Goal: Book appointment/travel/reservation

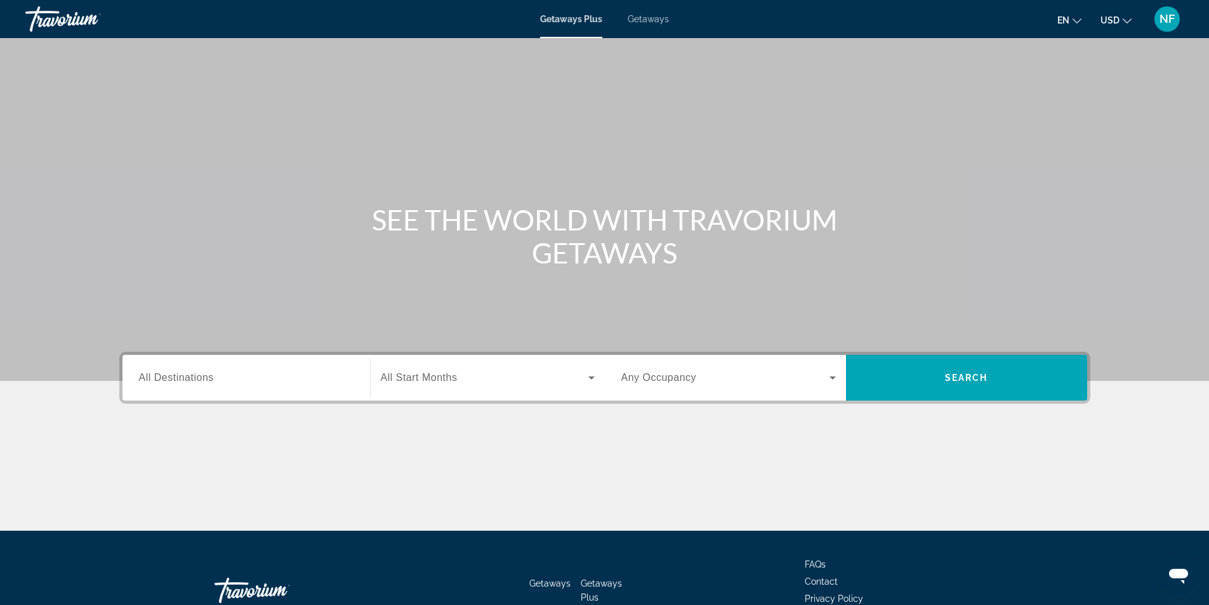
click at [287, 374] on input "Destination All Destinations" at bounding box center [246, 377] width 214 height 15
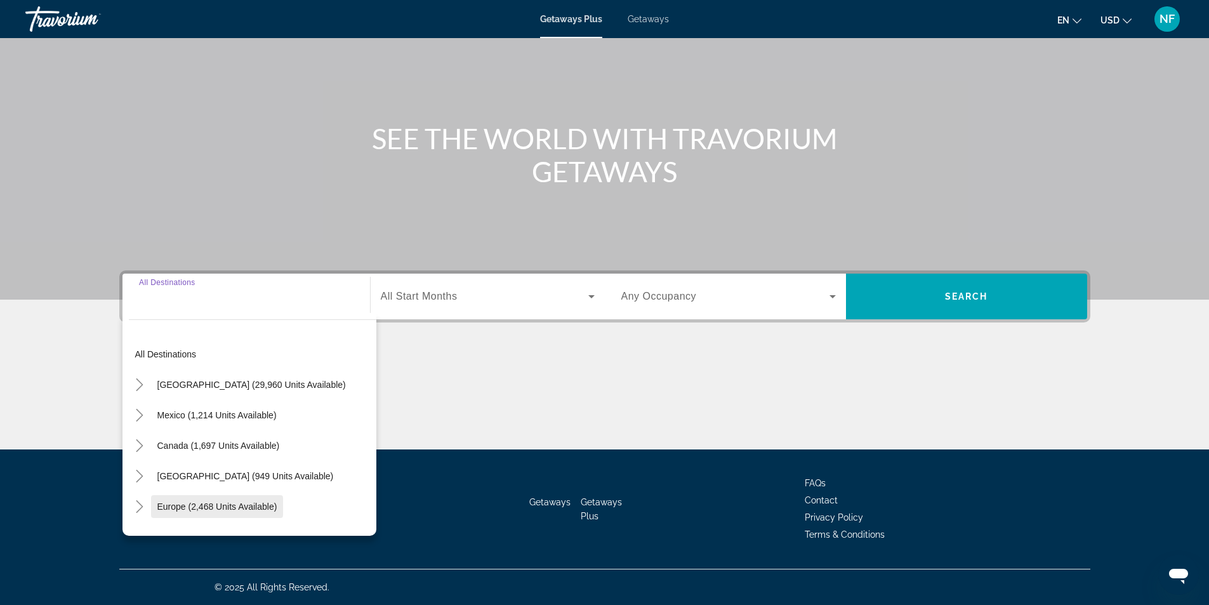
scroll to position [127, 0]
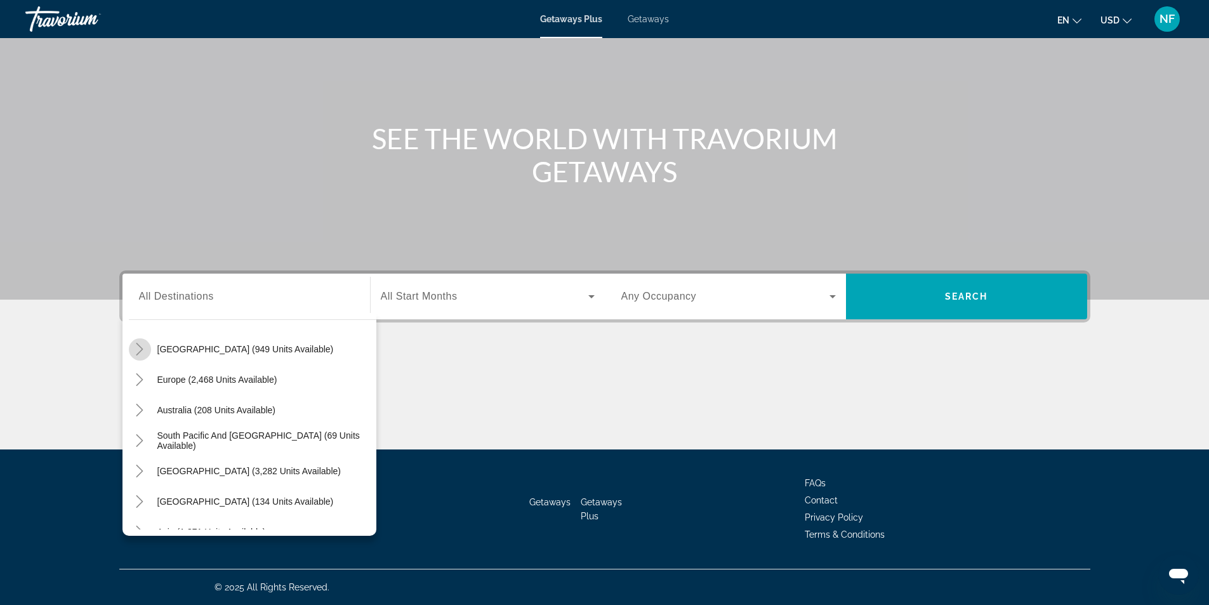
click at [138, 353] on icon "Toggle Caribbean & Atlantic Islands (949 units available)" at bounding box center [139, 349] width 13 height 13
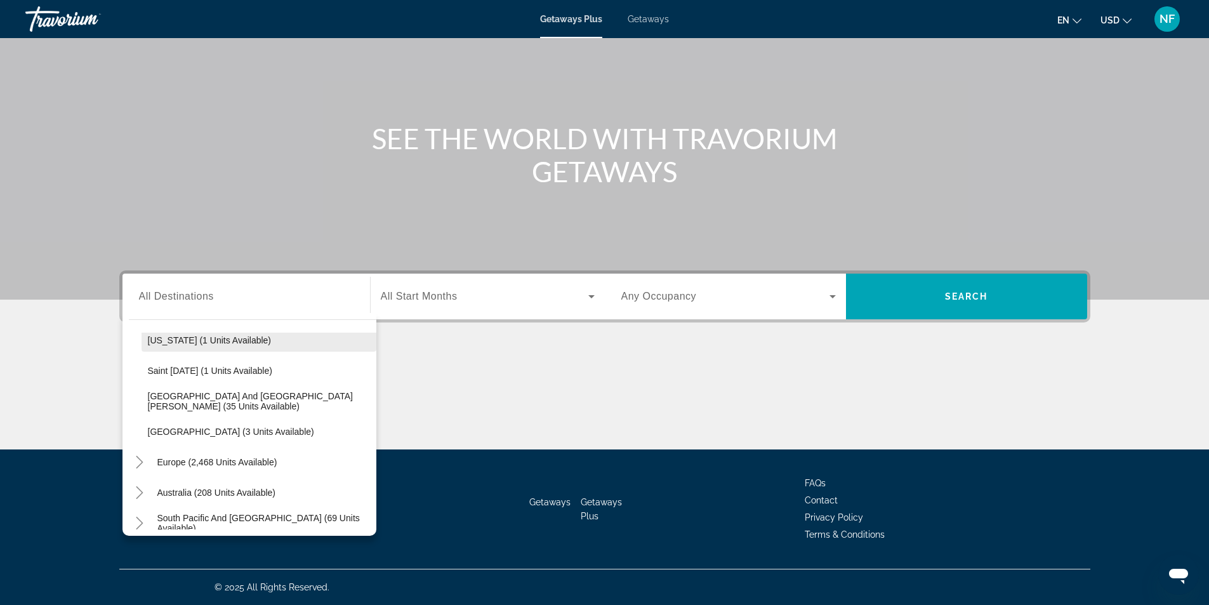
click at [214, 341] on span "[US_STATE] (1 units available)" at bounding box center [210, 340] width 124 height 10
type input "**********"
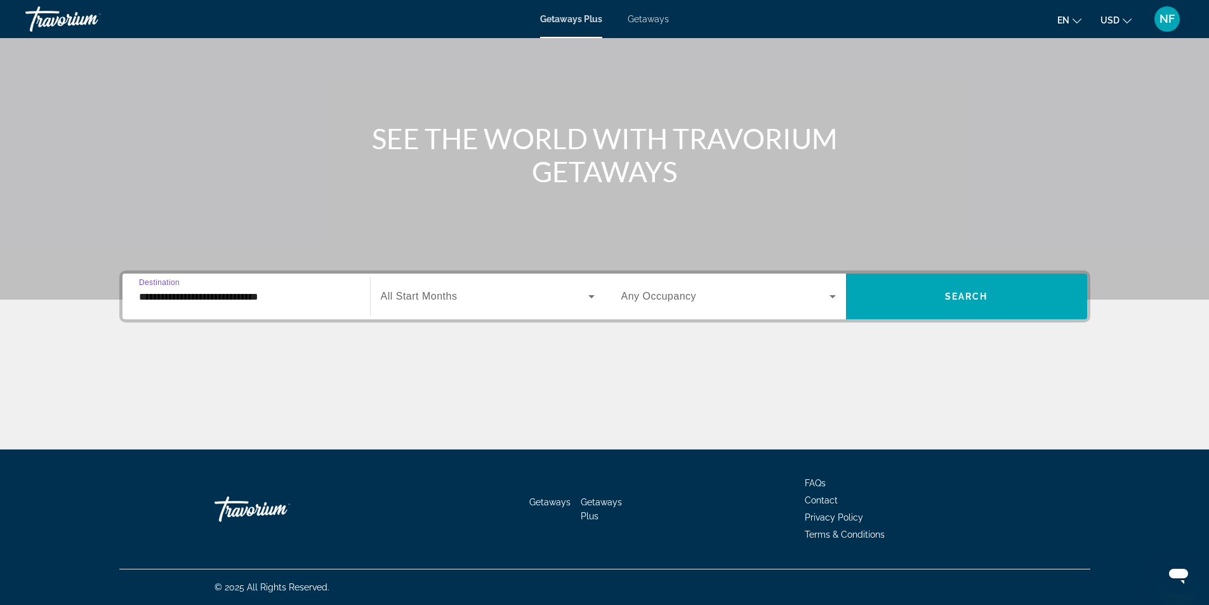
click at [501, 279] on div "Search widget" at bounding box center [488, 296] width 214 height 36
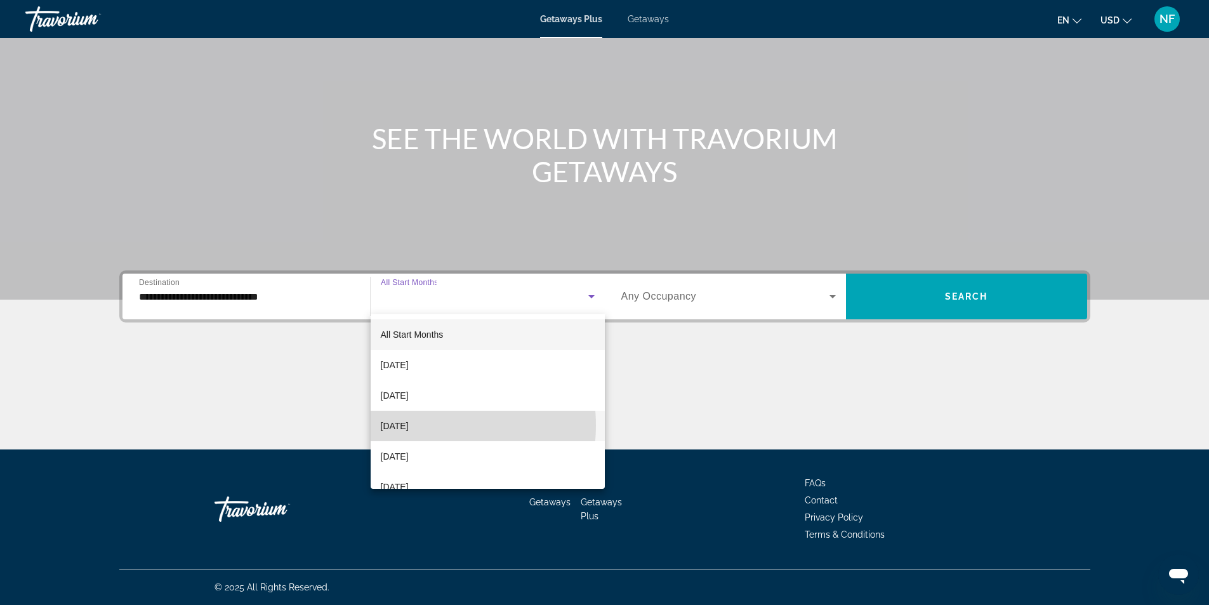
click at [409, 425] on span "[DATE]" at bounding box center [395, 425] width 28 height 15
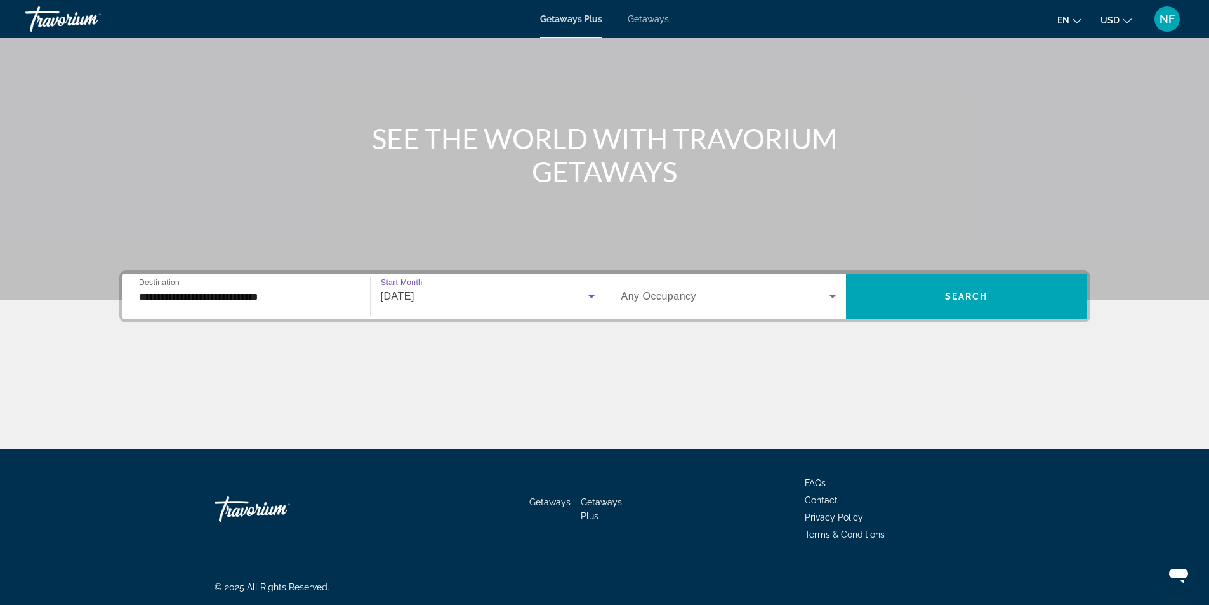
click at [653, 301] on span "Any Occupancy" at bounding box center [658, 296] width 75 height 11
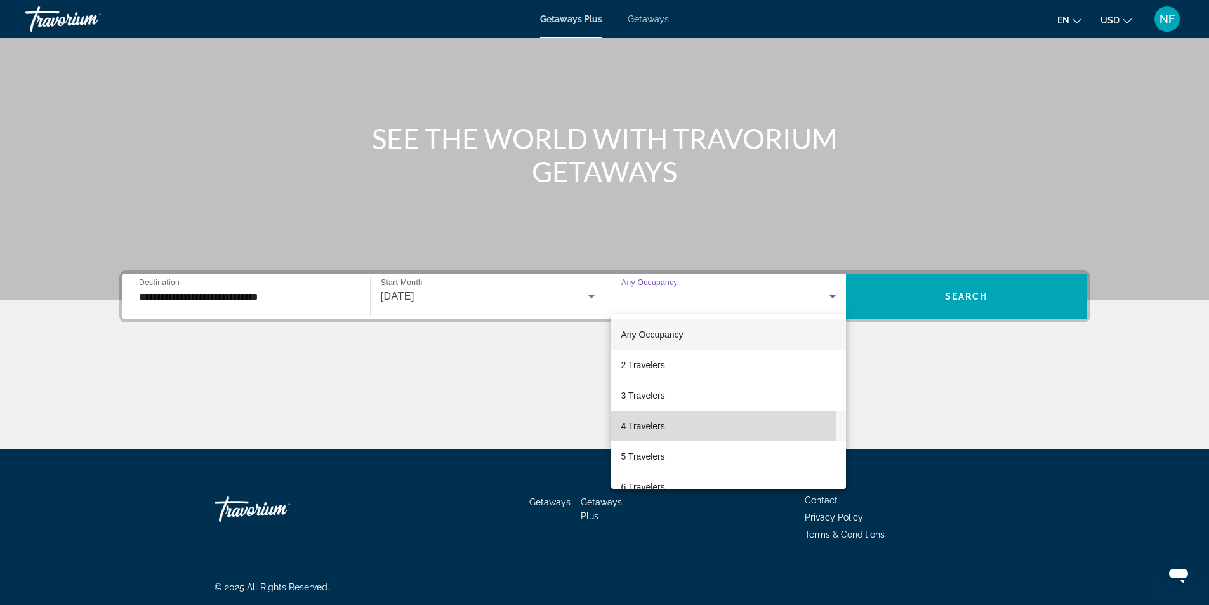
click at [648, 426] on span "4 Travelers" at bounding box center [643, 425] width 44 height 15
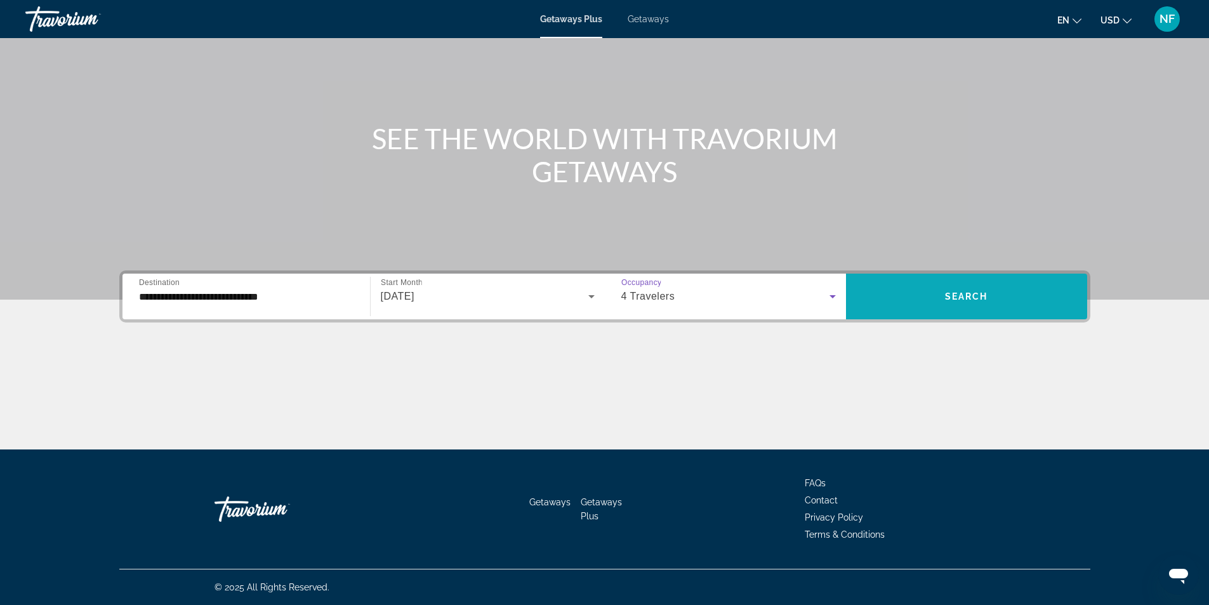
click at [963, 308] on span "Search widget" at bounding box center [966, 296] width 241 height 30
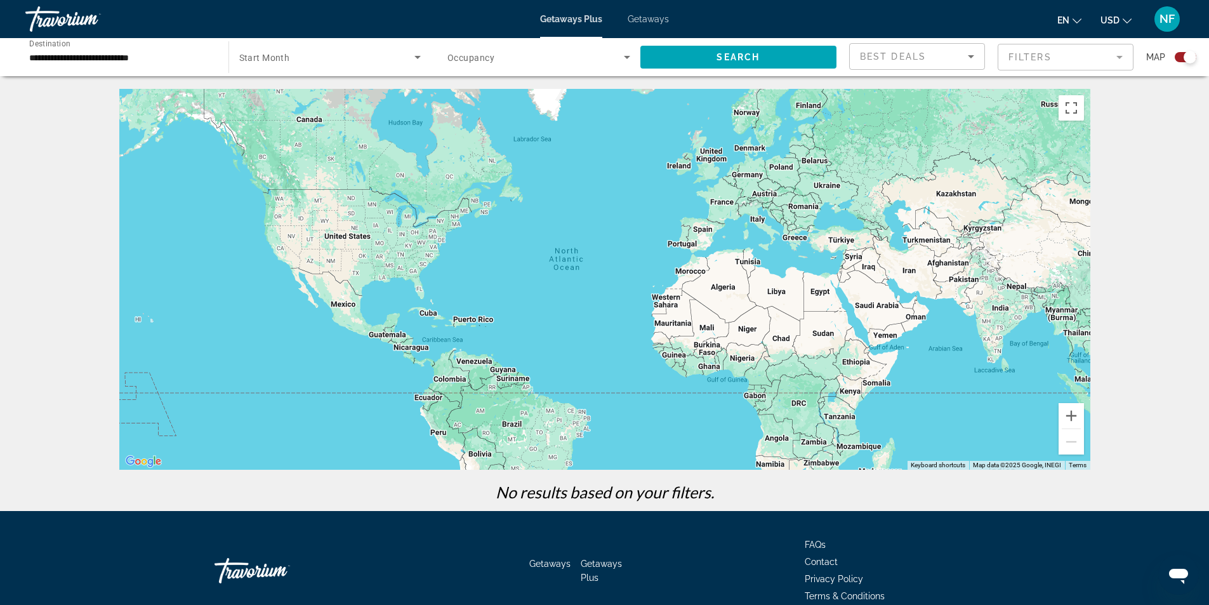
scroll to position [62, 0]
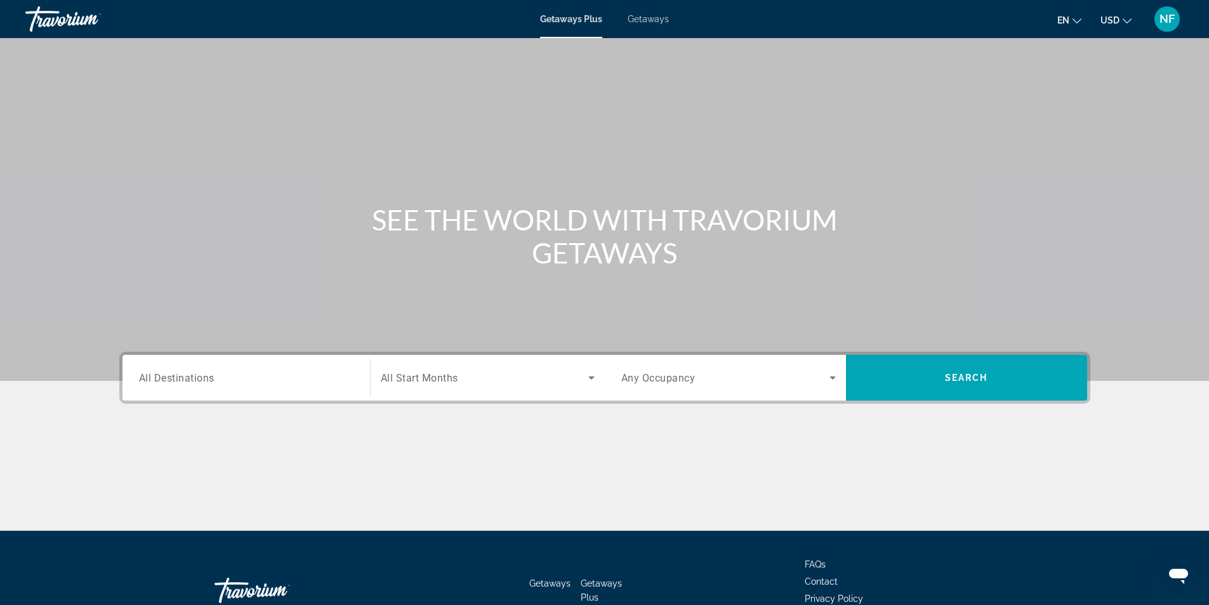
click at [269, 382] on input "Destination All Destinations" at bounding box center [246, 377] width 214 height 15
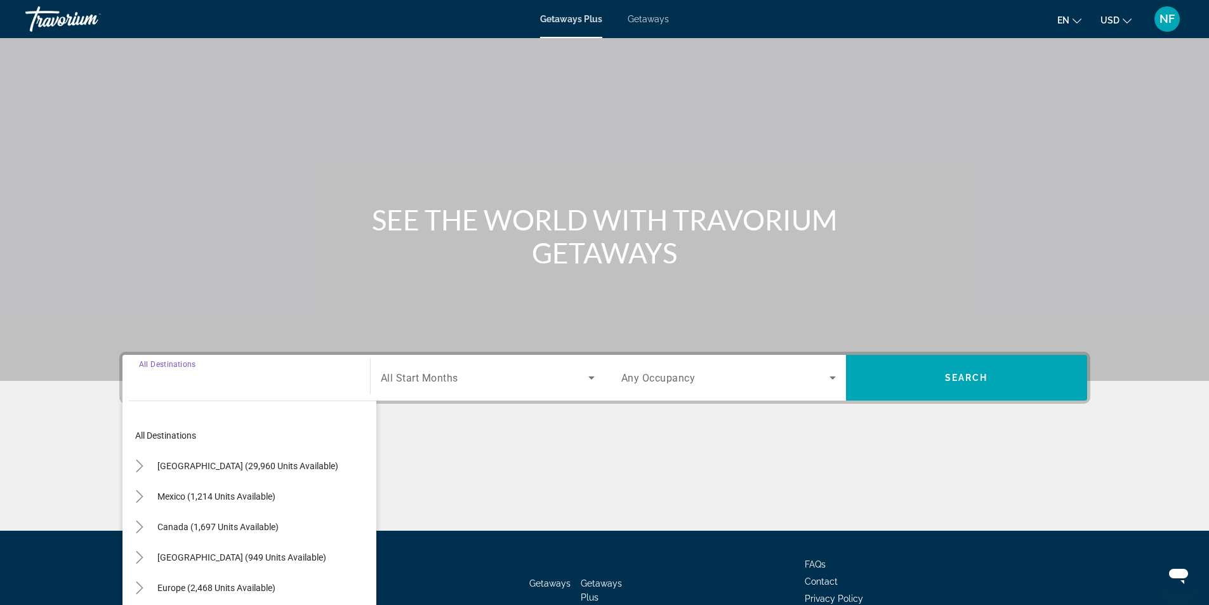
scroll to position [81, 0]
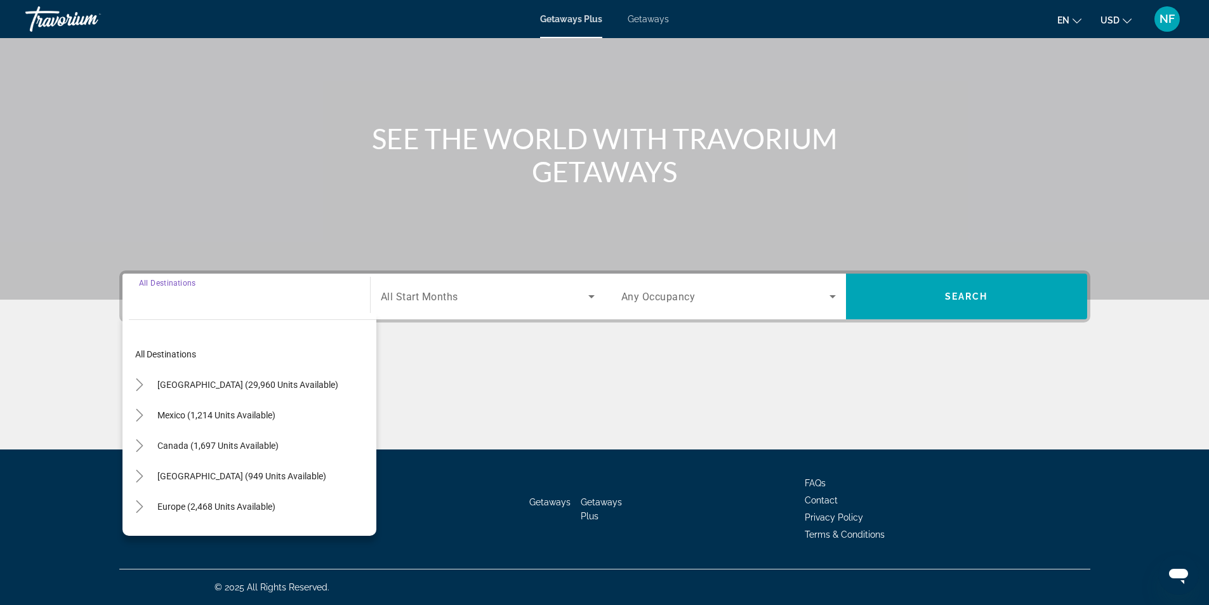
click at [270, 311] on div "Search widget" at bounding box center [246, 296] width 214 height 36
click at [262, 310] on div "Search widget" at bounding box center [246, 296] width 214 height 36
click at [136, 382] on icon "Toggle United States (29,960 units available)" at bounding box center [139, 384] width 13 height 13
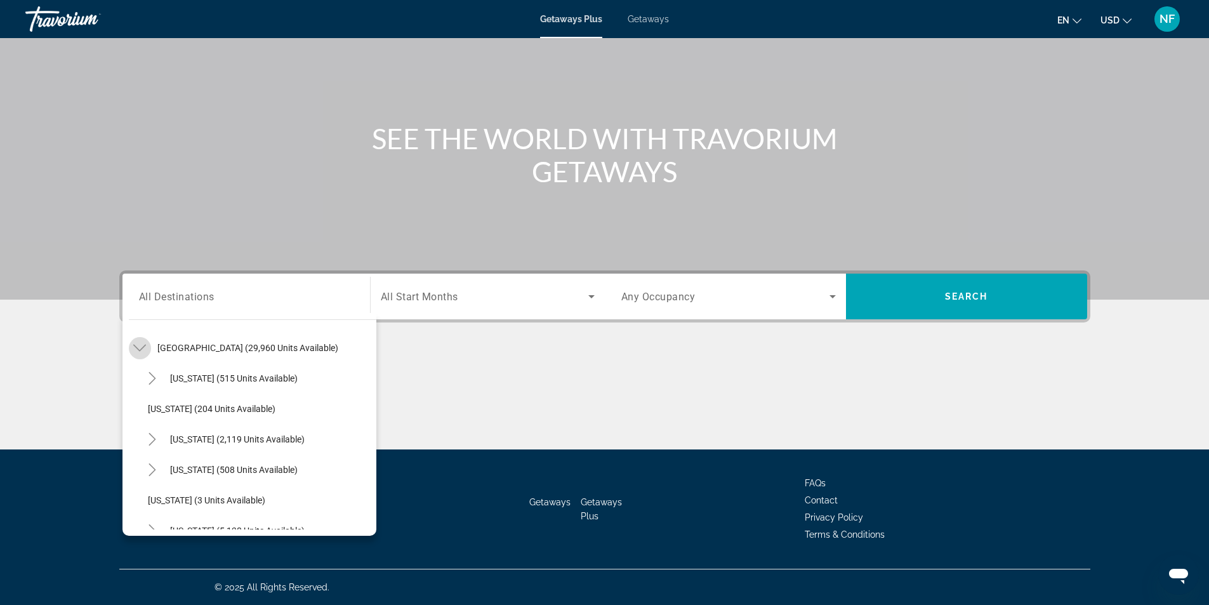
click at [145, 343] on mat-icon "Toggle United States (29,960 units available)" at bounding box center [140, 348] width 22 height 22
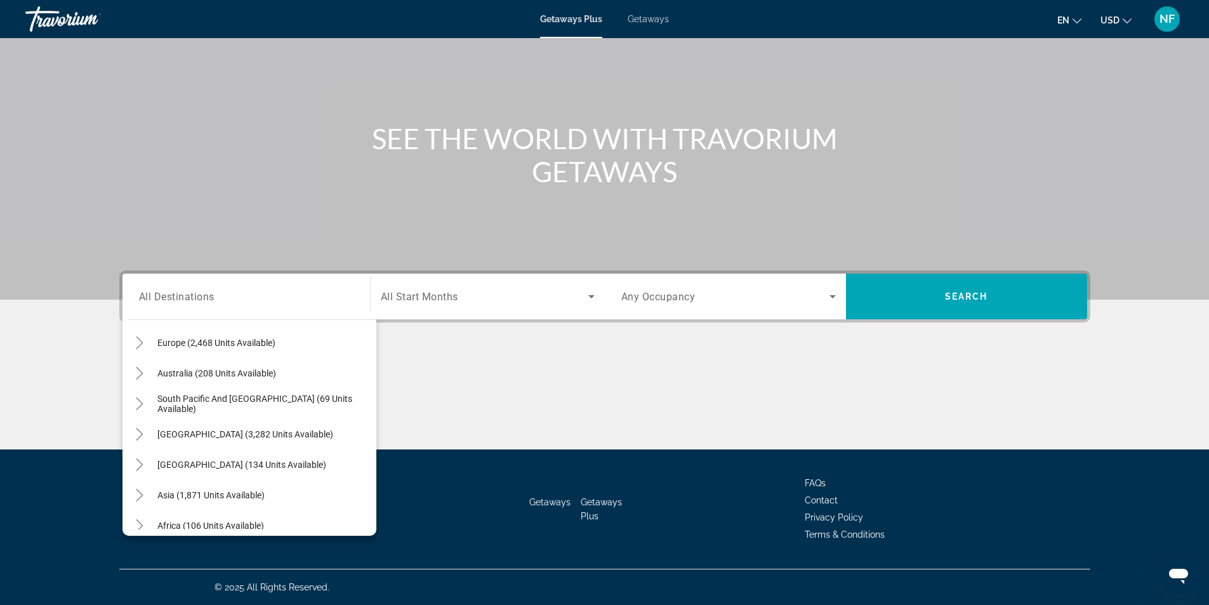
click at [651, 14] on span "Getaways" at bounding box center [647, 19] width 41 height 10
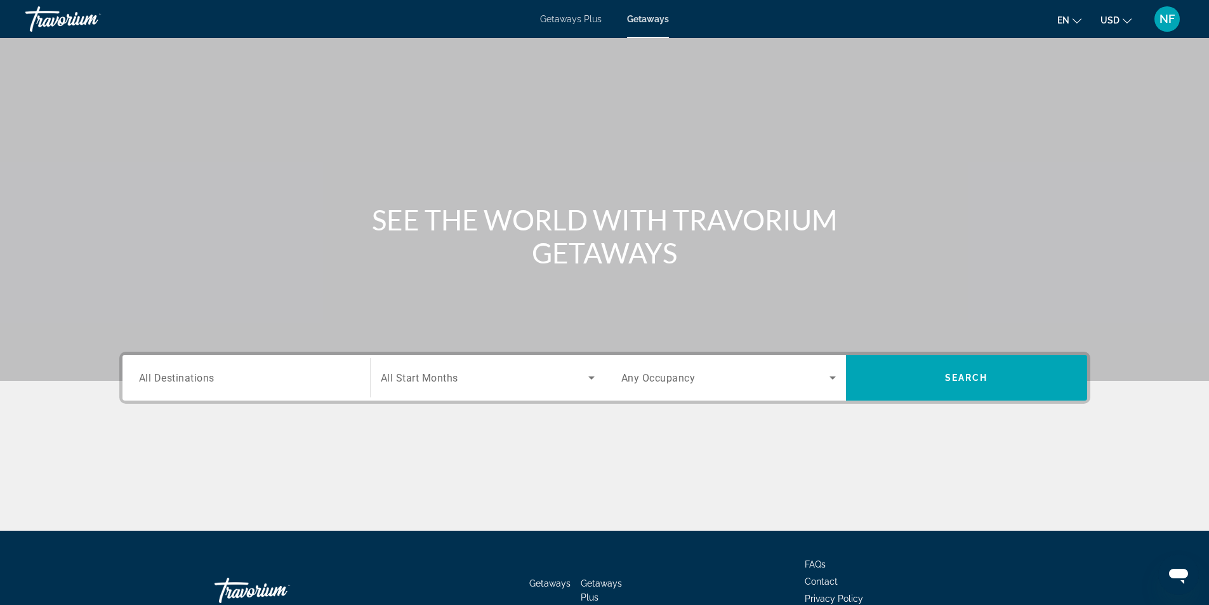
click at [234, 380] on input "Destination All Destinations" at bounding box center [246, 377] width 214 height 15
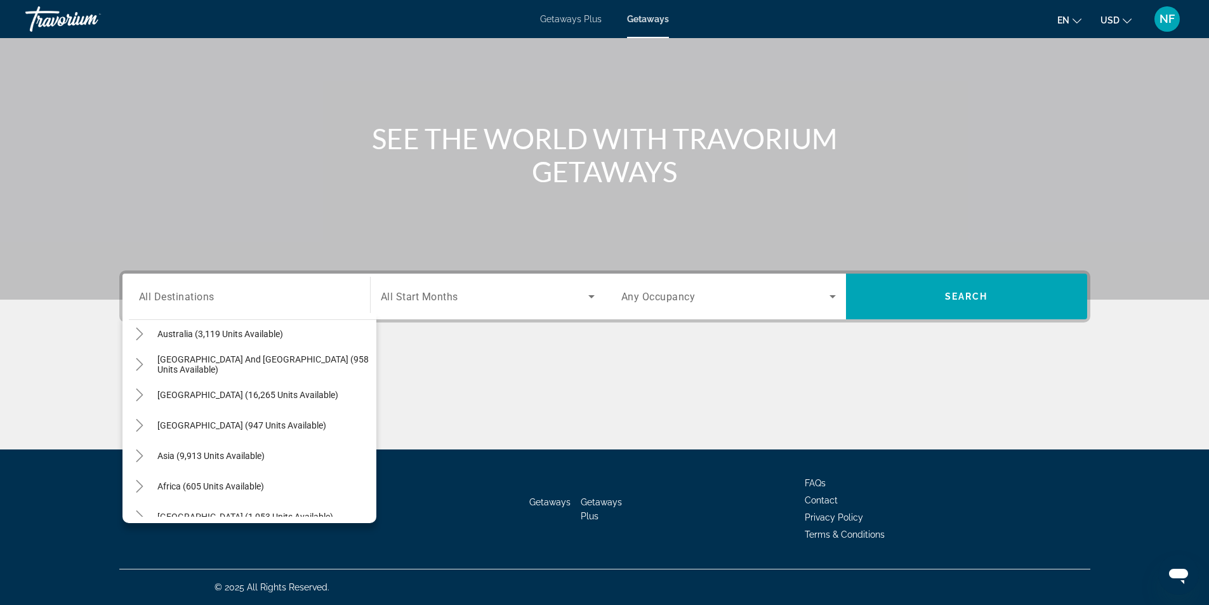
scroll to position [63, 0]
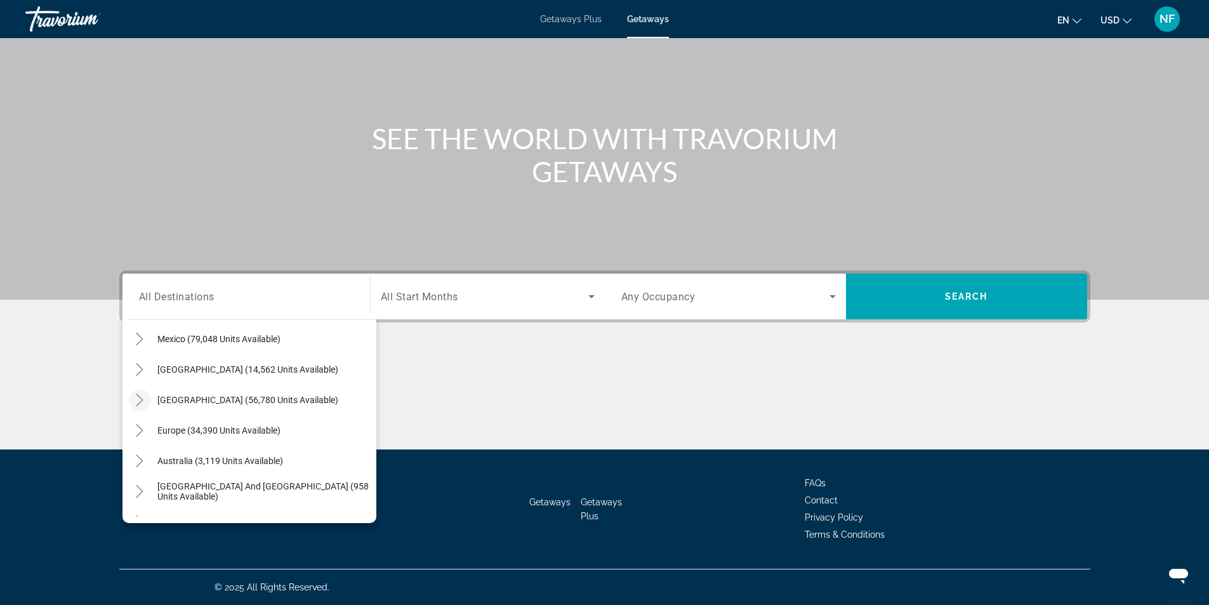
click at [141, 395] on icon "Toggle Caribbean & Atlantic Islands (56,780 units available)" at bounding box center [139, 399] width 13 height 13
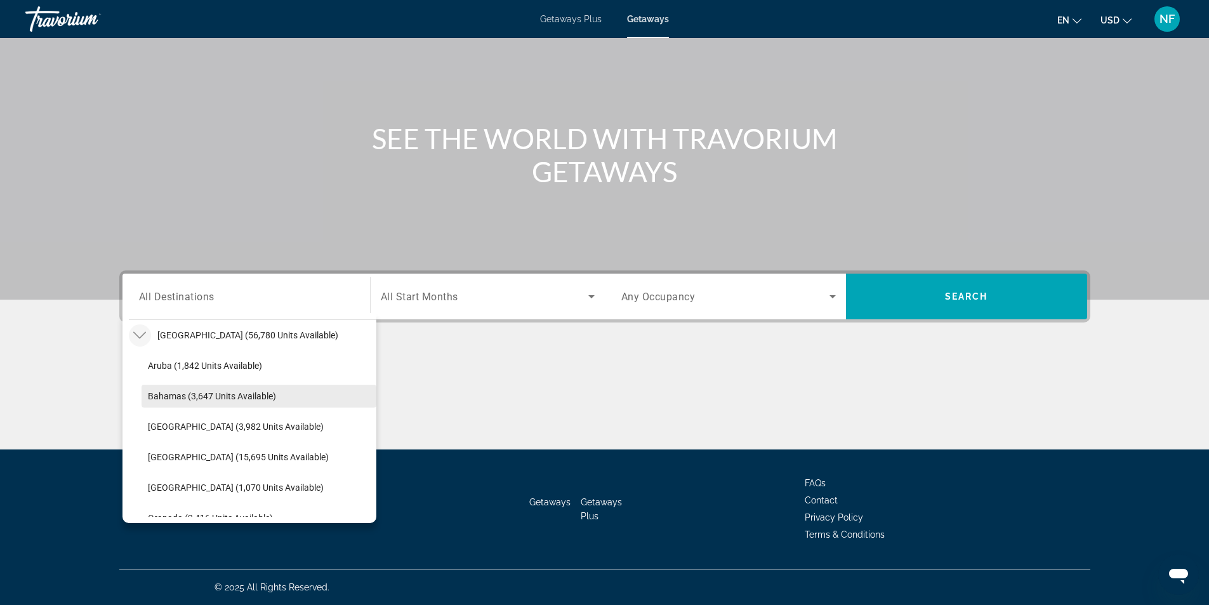
scroll to position [255, 0]
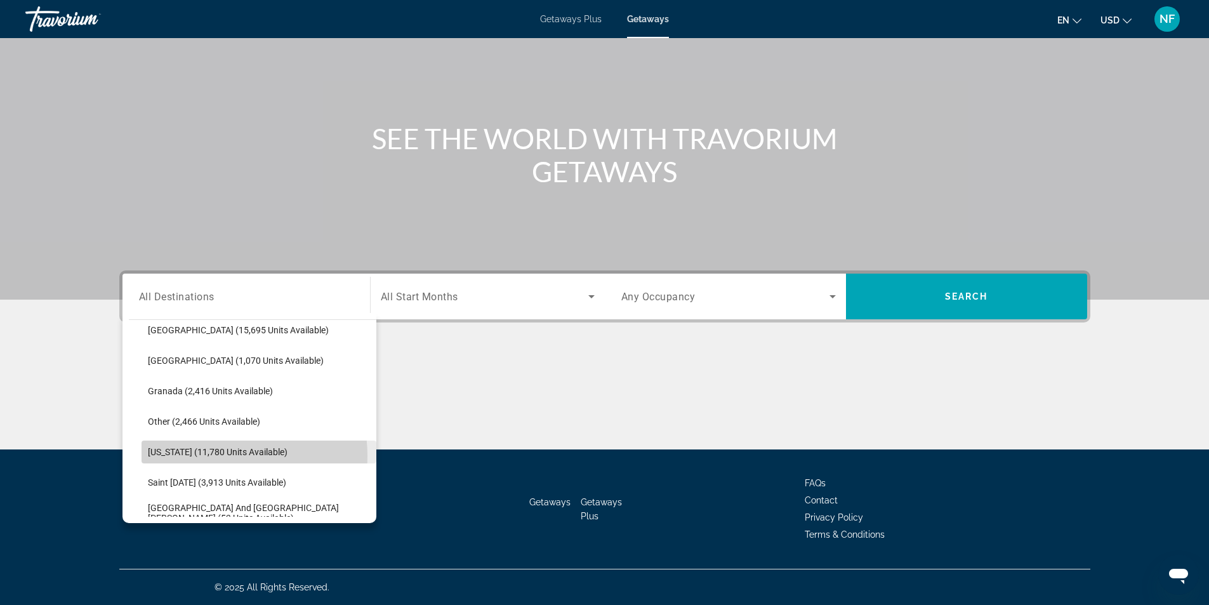
click at [223, 455] on span "[US_STATE] (11,780 units available)" at bounding box center [218, 452] width 140 height 10
type input "**********"
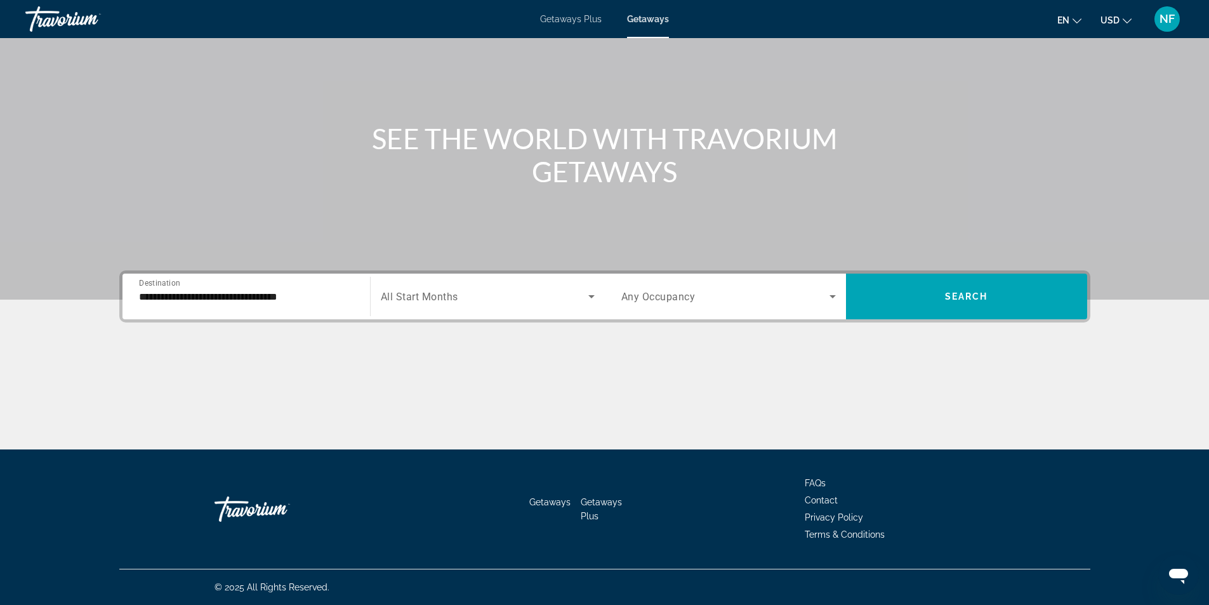
click at [431, 313] on div "Search widget" at bounding box center [488, 296] width 214 height 36
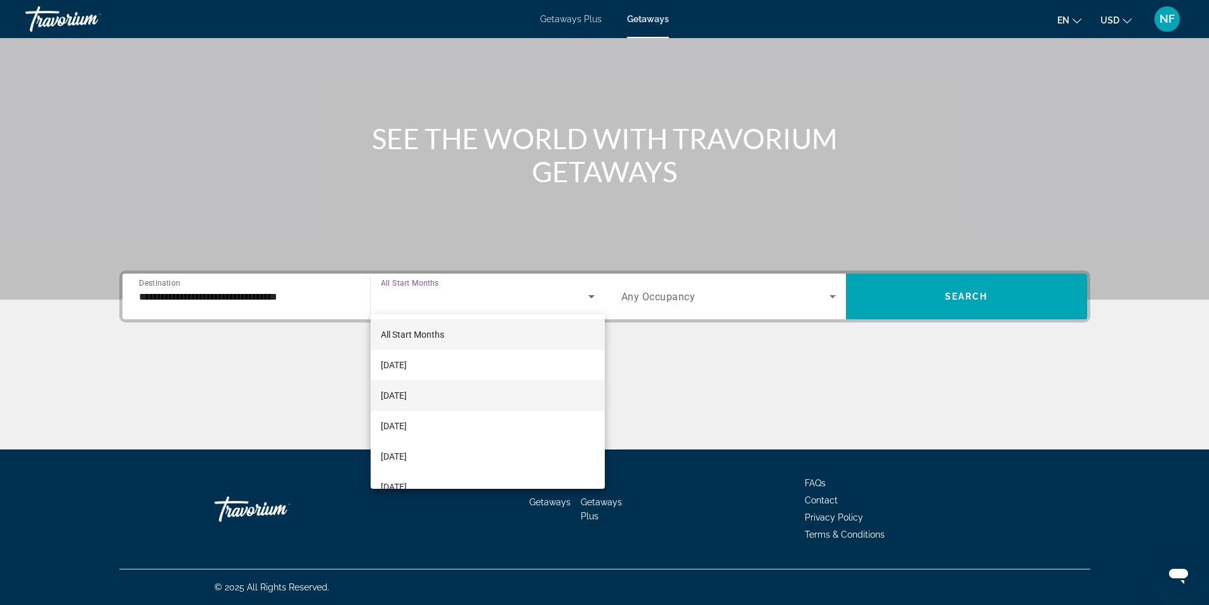
click at [407, 390] on span "[DATE]" at bounding box center [394, 395] width 26 height 15
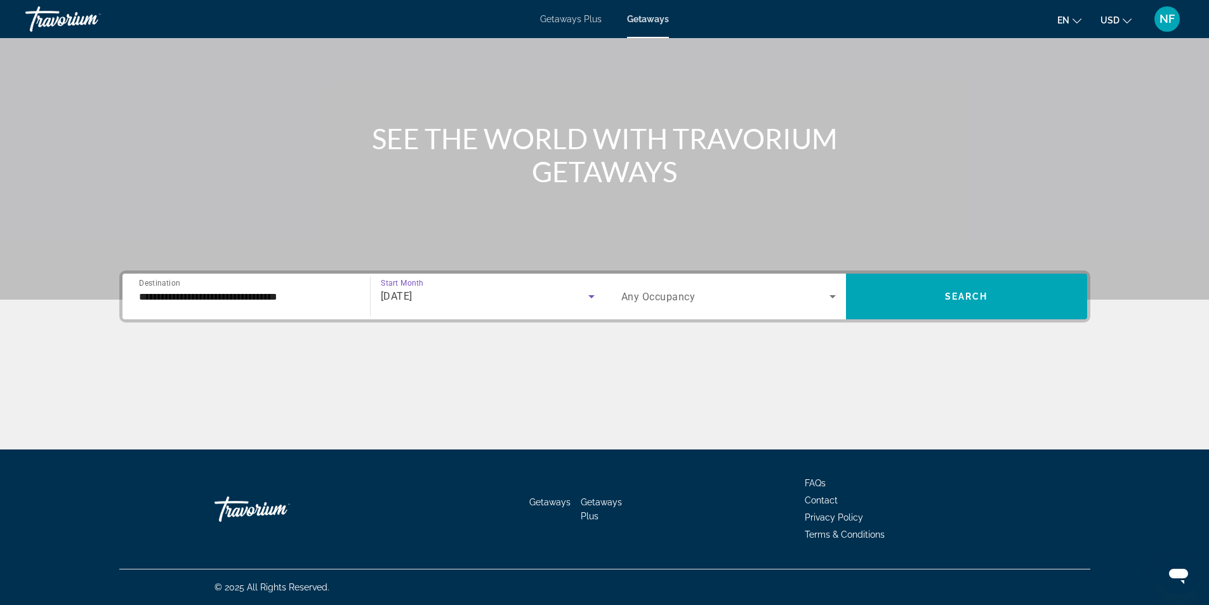
click at [403, 303] on div "[DATE]" at bounding box center [484, 296] width 207 height 15
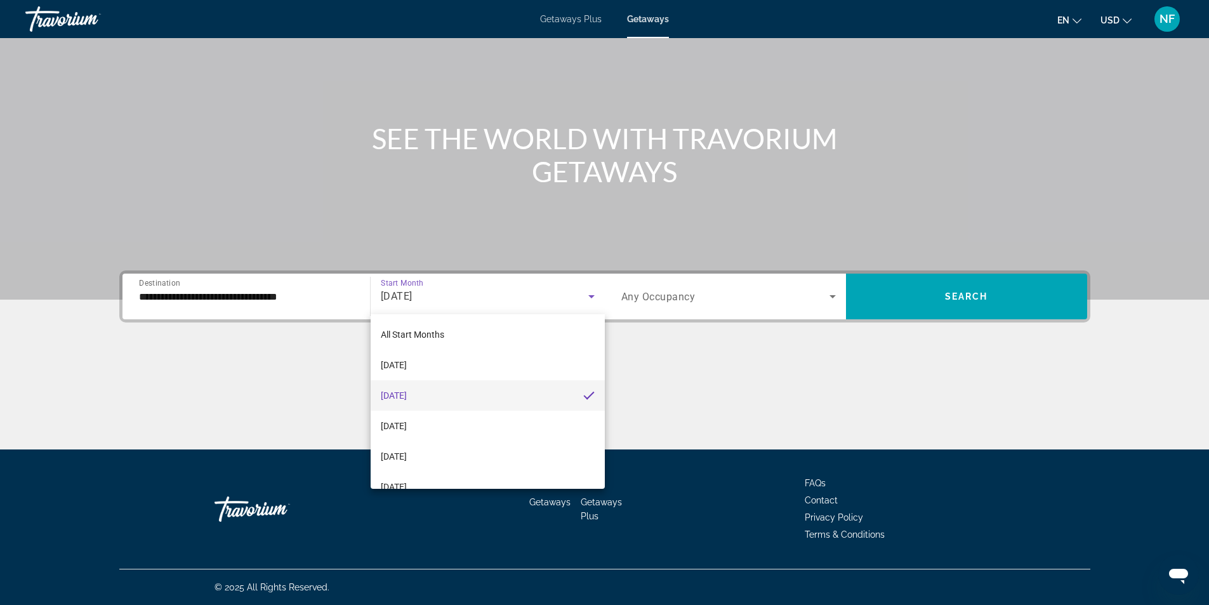
click at [778, 299] on div at bounding box center [604, 302] width 1209 height 605
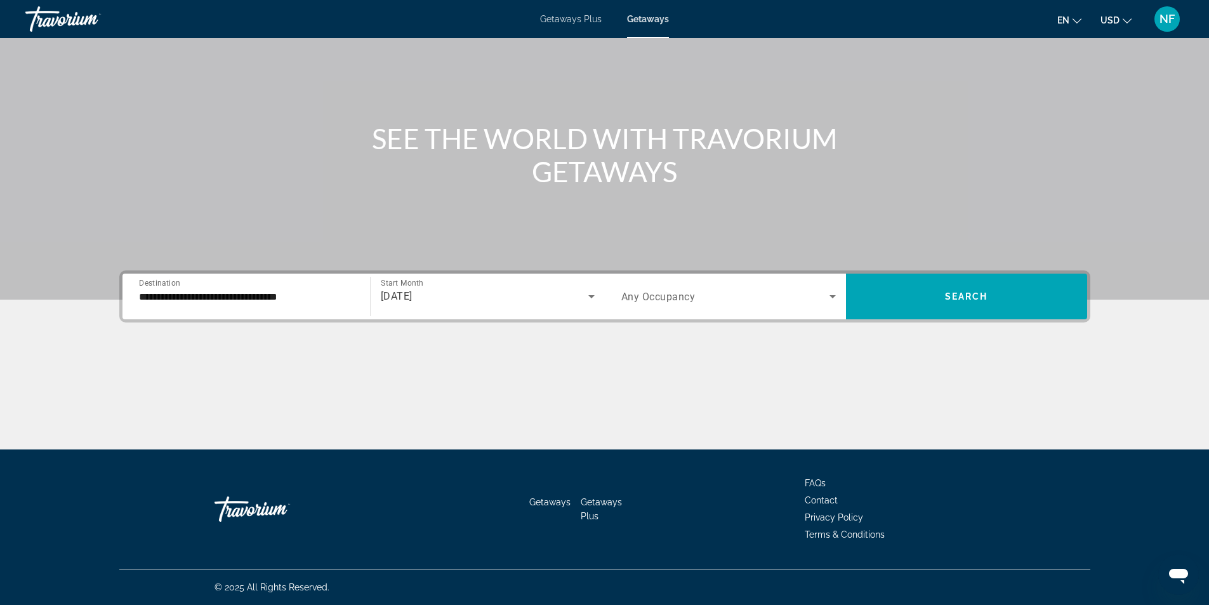
click at [664, 297] on span "Any Occupancy" at bounding box center [658, 297] width 74 height 12
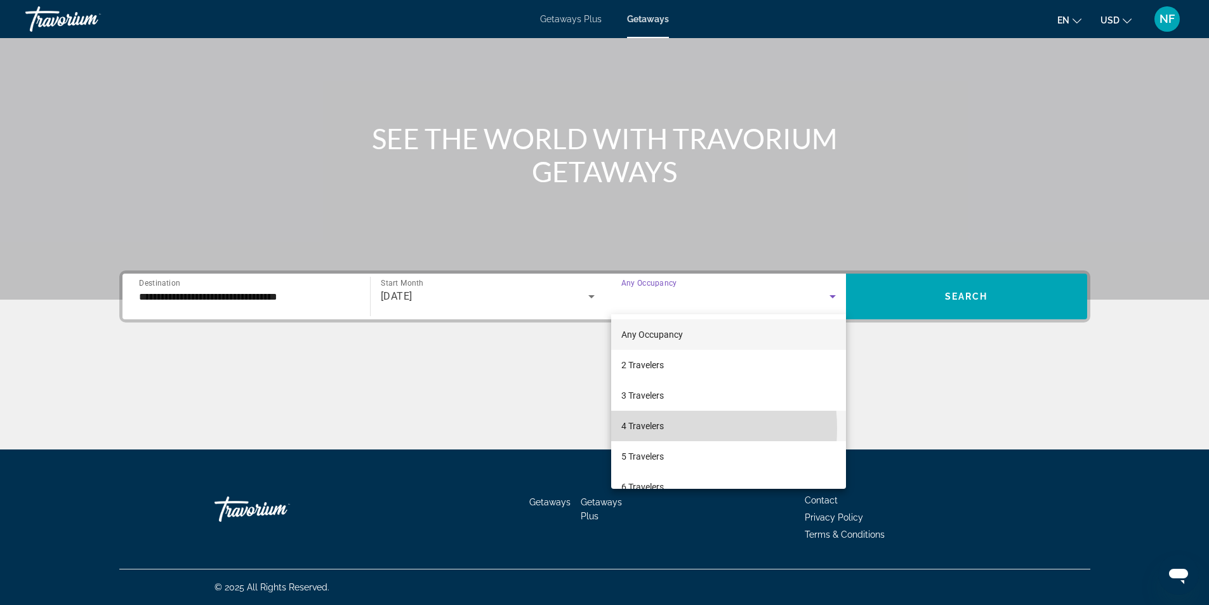
click at [651, 428] on span "4 Travelers" at bounding box center [642, 425] width 43 height 15
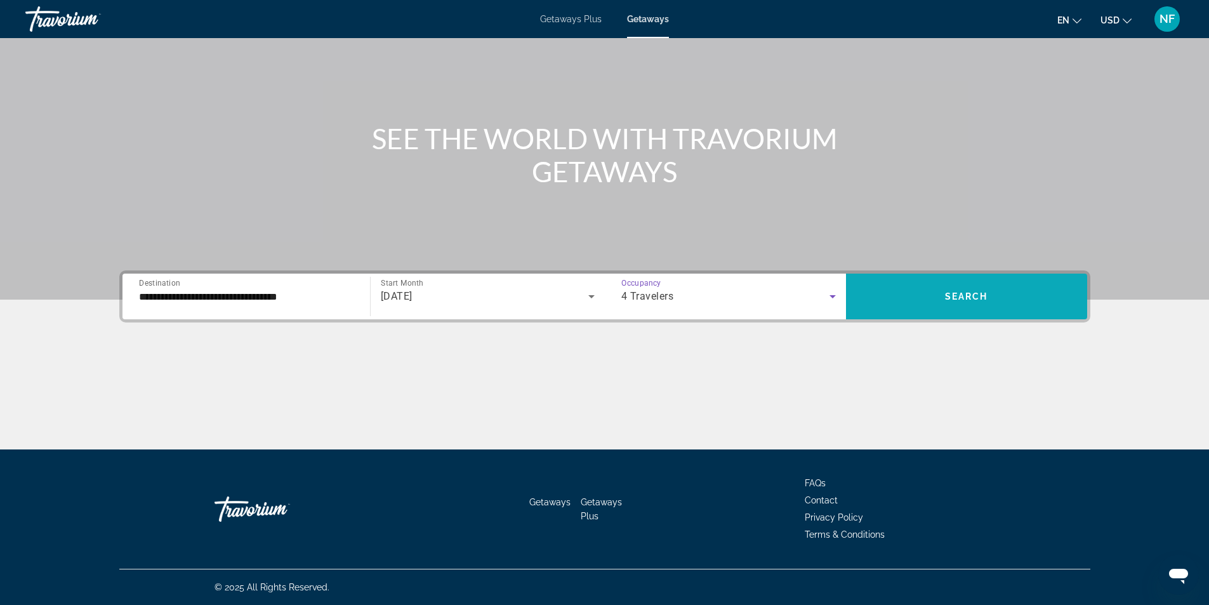
click at [933, 301] on span "Search widget" at bounding box center [966, 296] width 241 height 30
